Goal: Find specific page/section: Find specific page/section

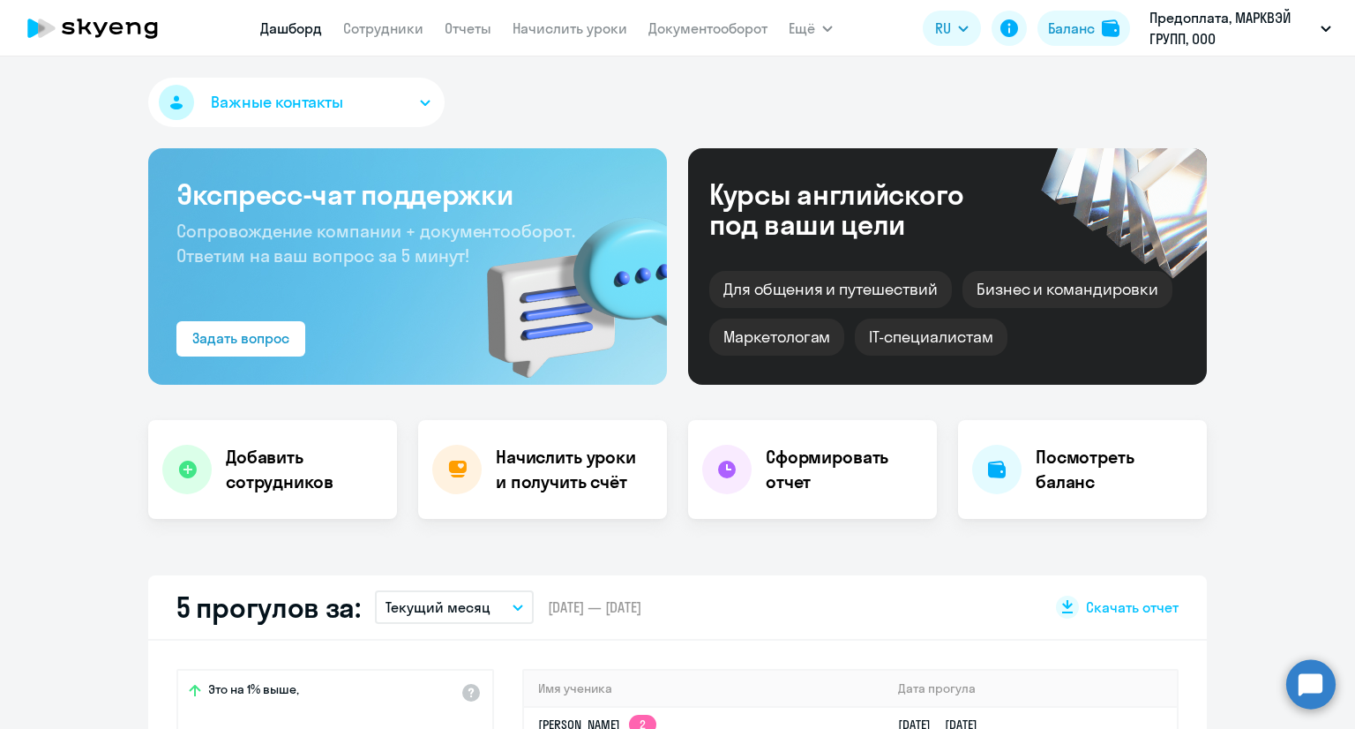
select select "30"
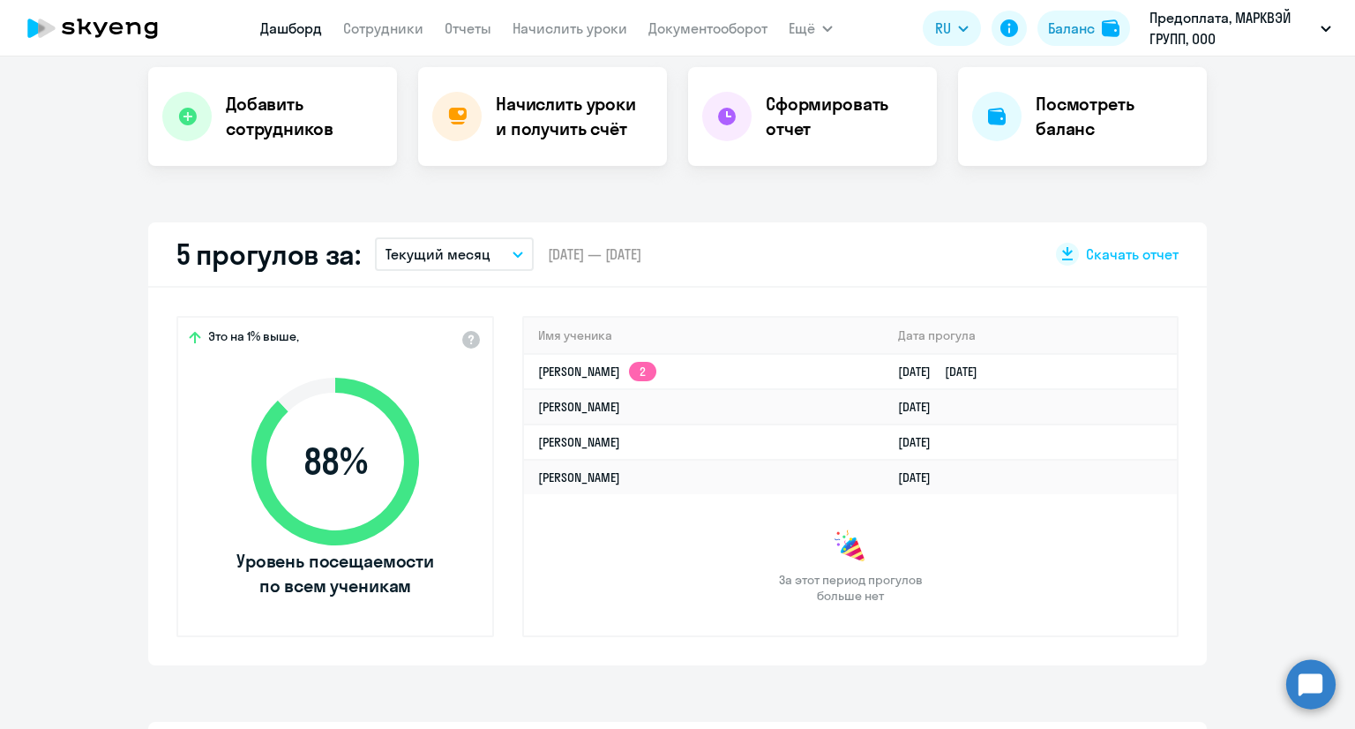
click at [476, 250] on p "Текущий месяц" at bounding box center [438, 254] width 105 height 21
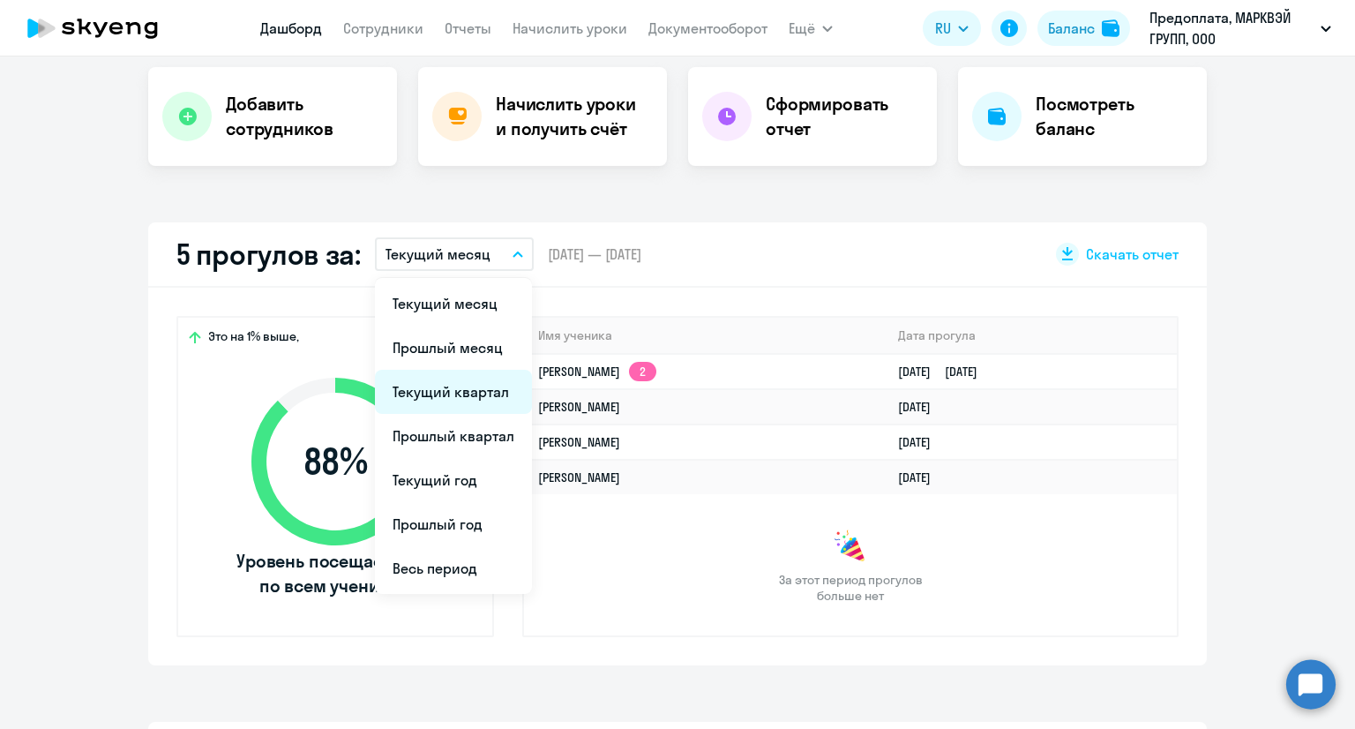
click at [476, 381] on li "Текущий квартал" at bounding box center [453, 392] width 157 height 44
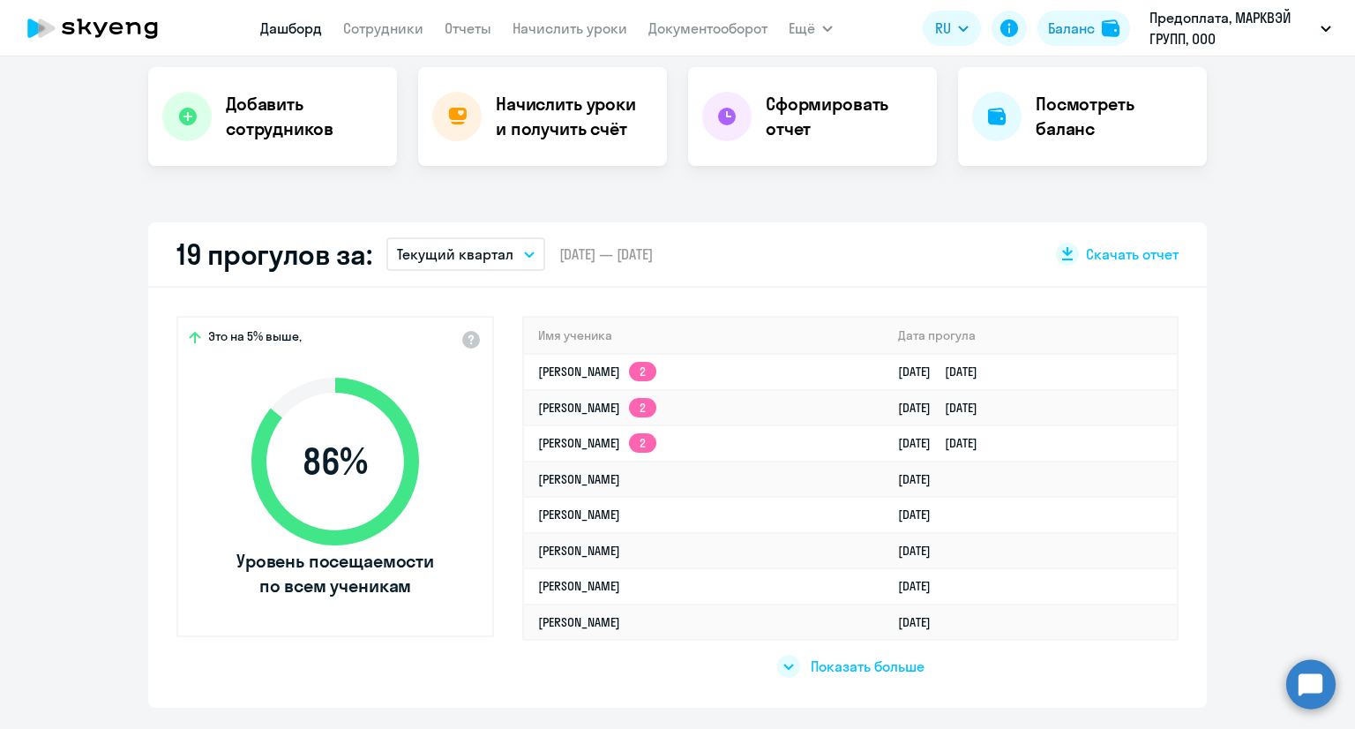
scroll to position [0, 0]
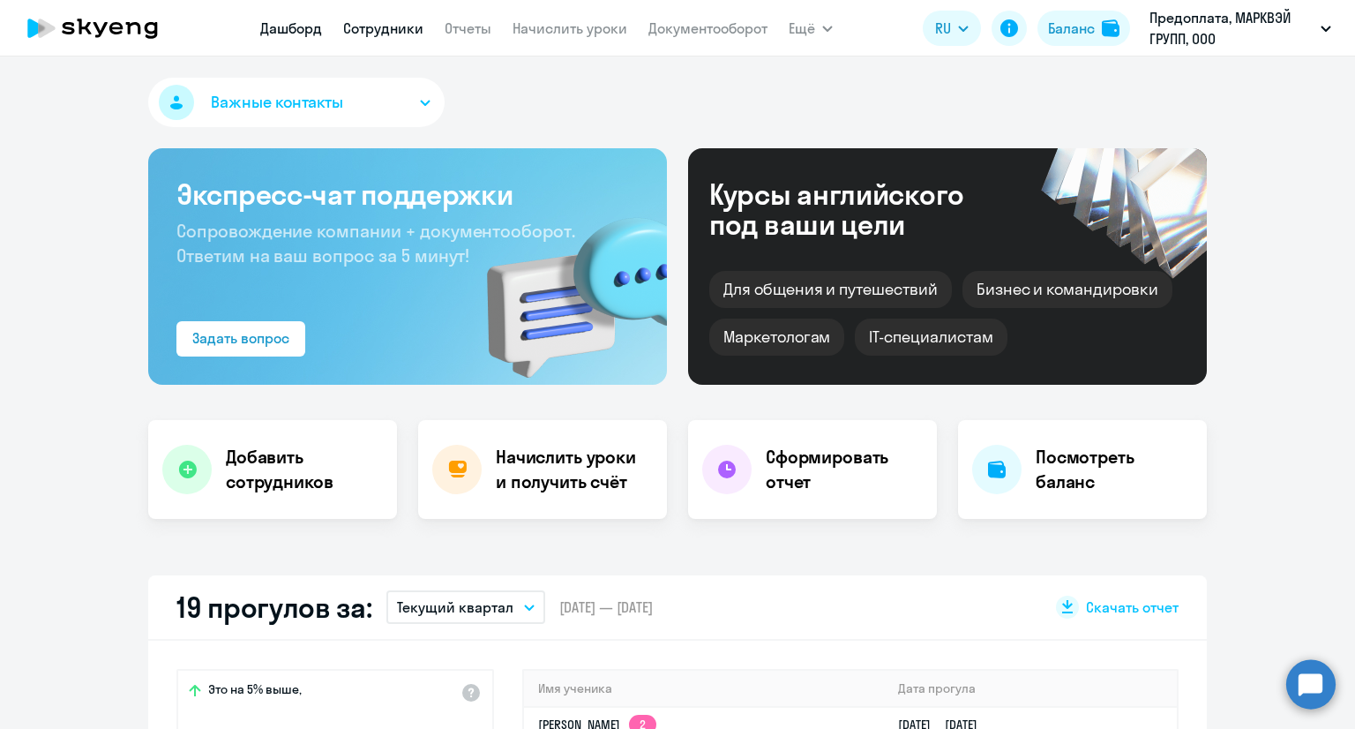
click at [376, 25] on link "Сотрудники" at bounding box center [383, 28] width 80 height 18
select select "30"
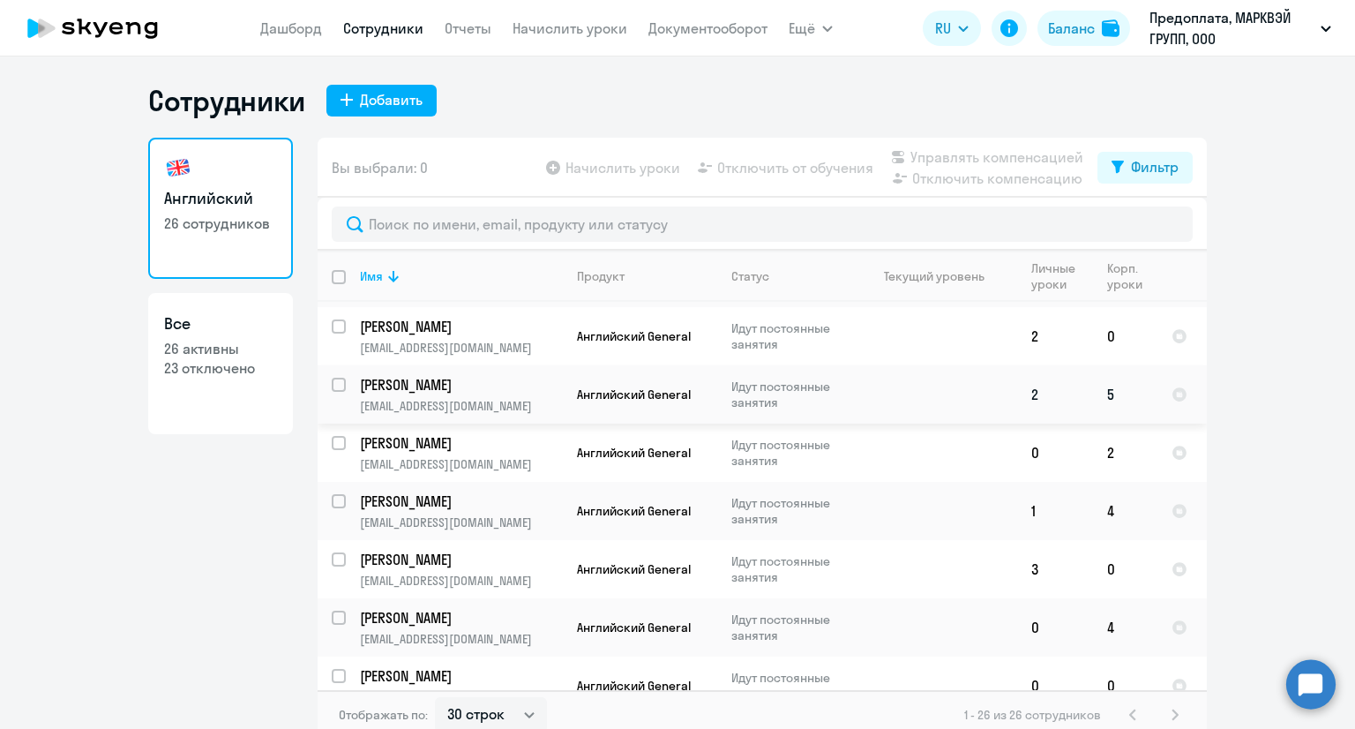
scroll to position [1136, 0]
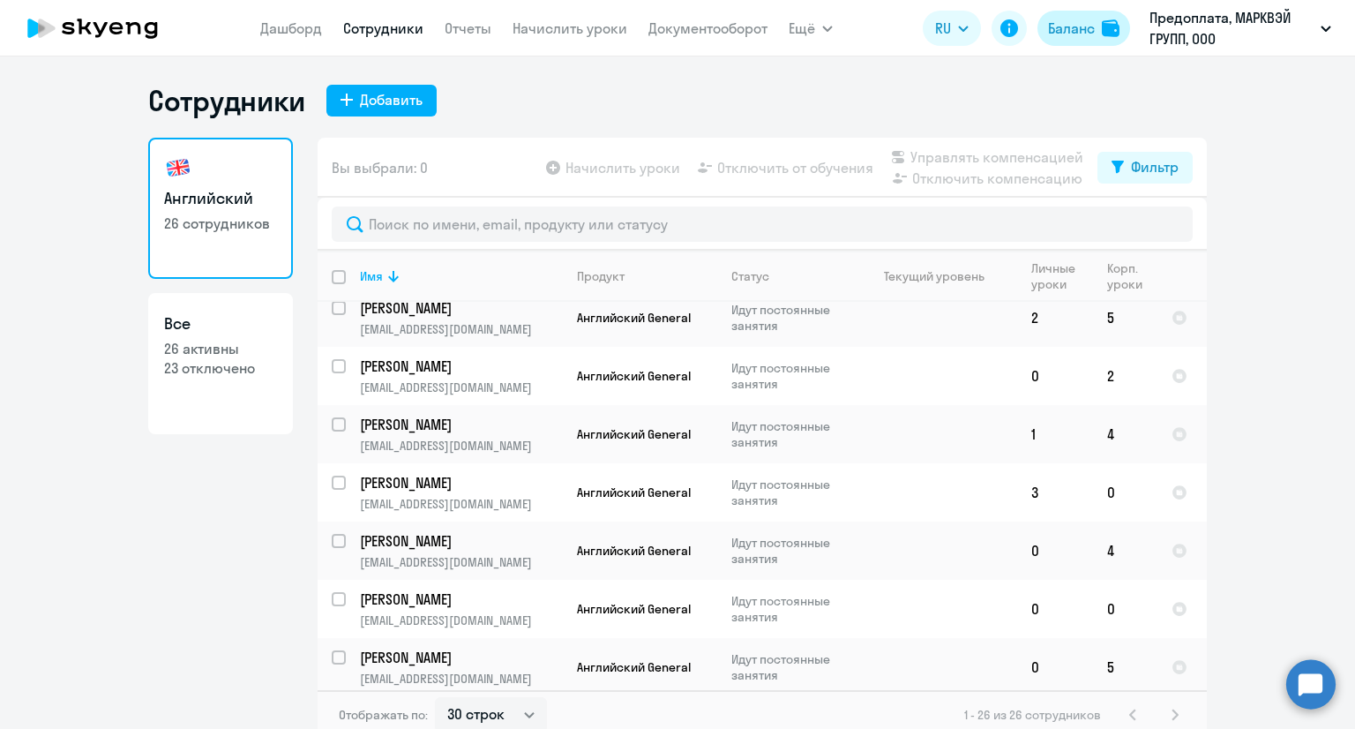
click at [1108, 22] on img at bounding box center [1111, 28] width 18 height 18
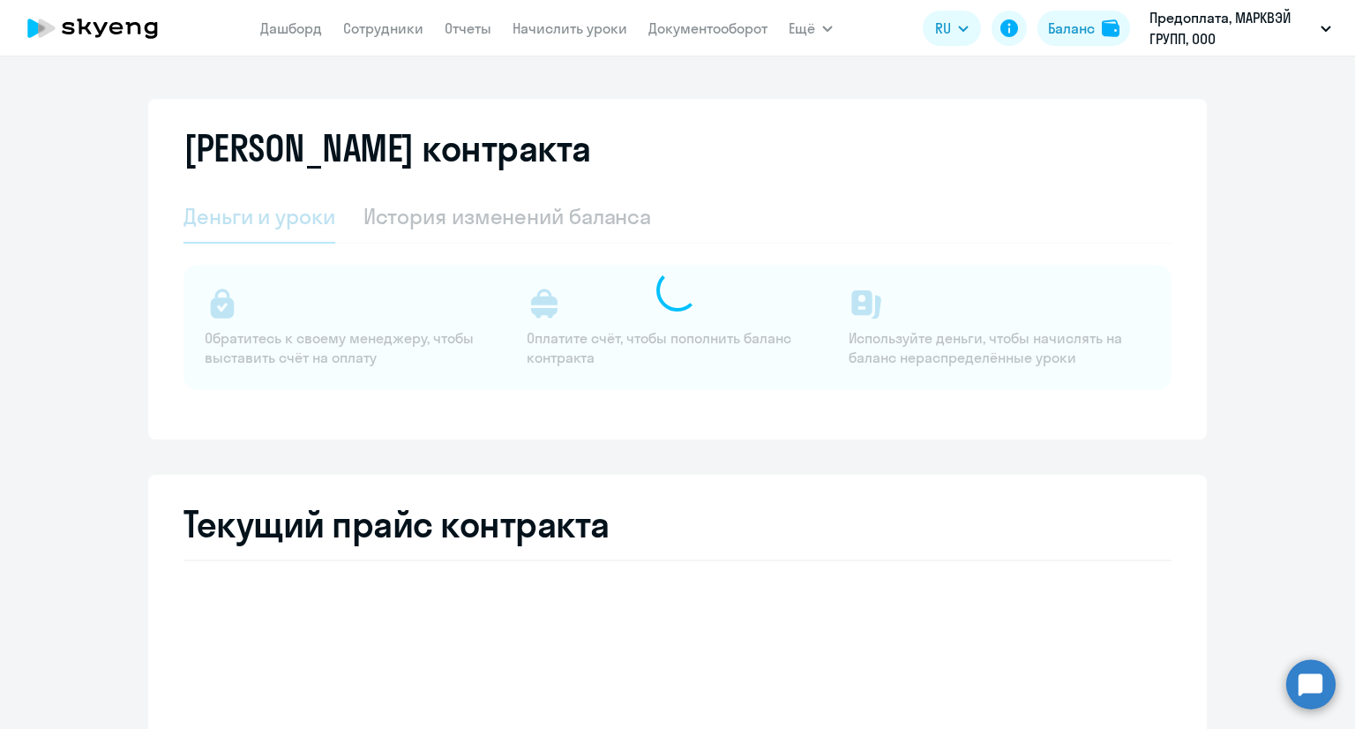
select select "english_adult_not_native_speaker"
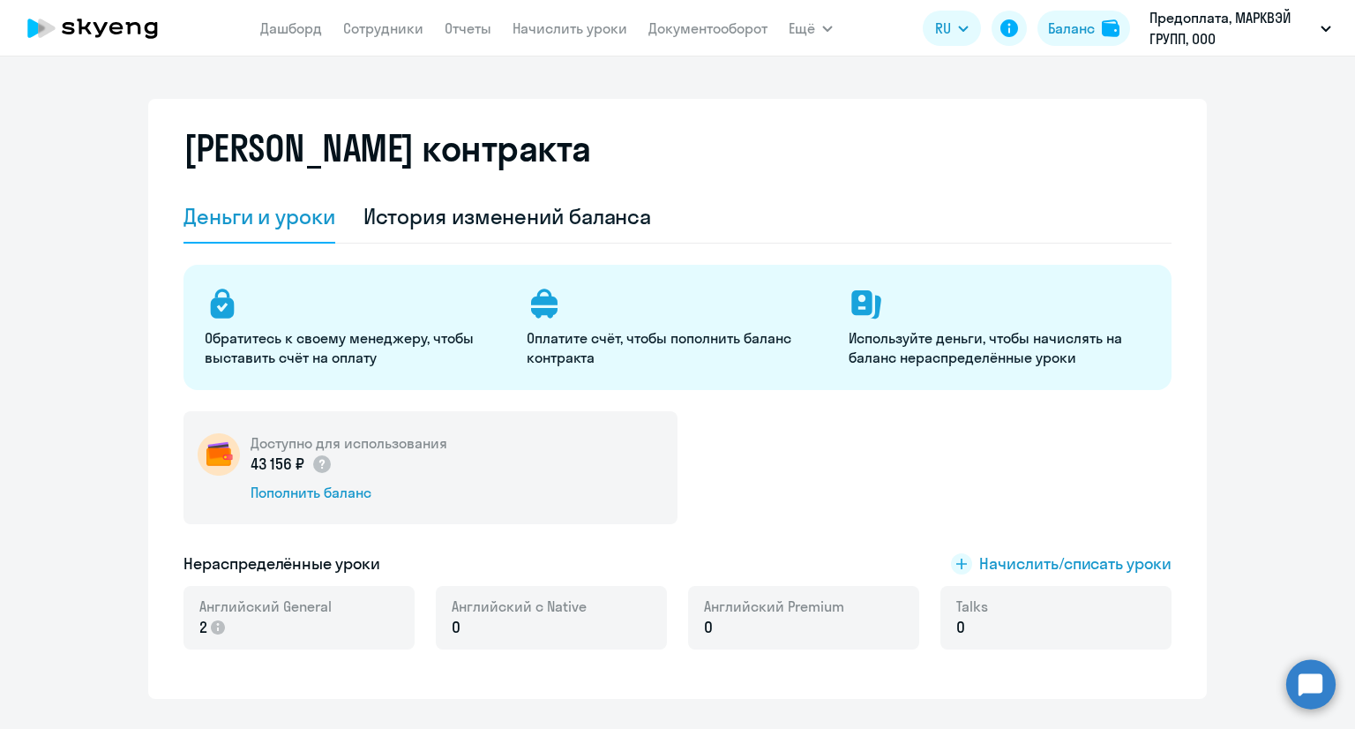
click at [146, 29] on icon at bounding box center [151, 30] width 13 height 17
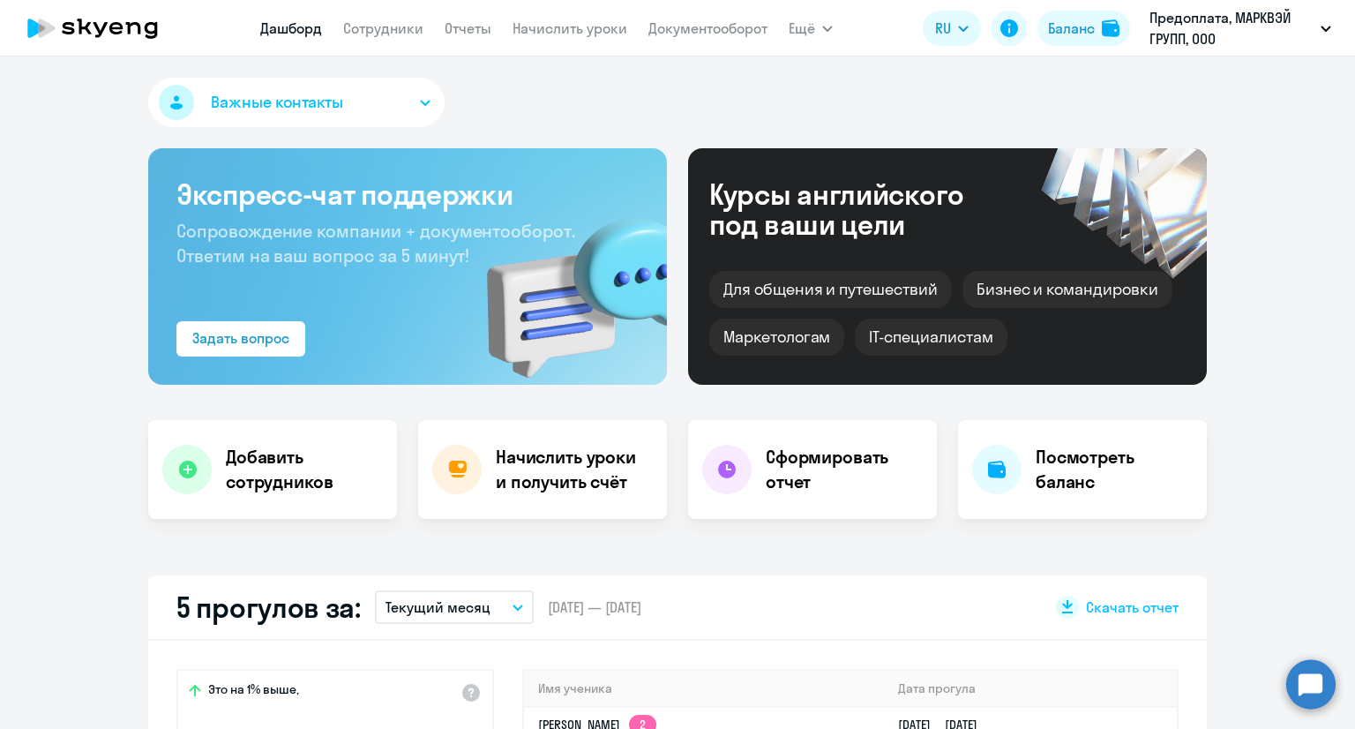
select select "30"
